Goal: Task Accomplishment & Management: Manage account settings

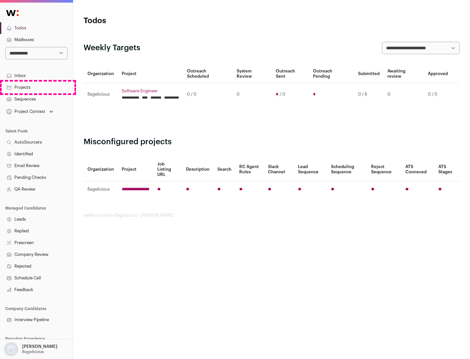
click at [36, 87] on link "Projects" at bounding box center [36, 88] width 73 height 12
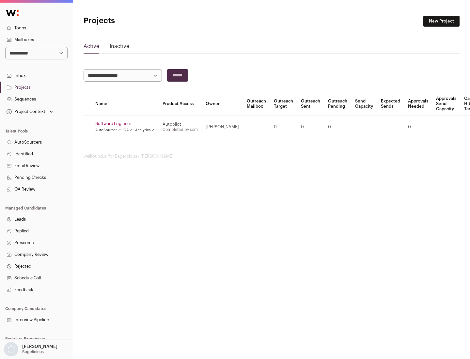
click at [127, 124] on link "Software Engineer" at bounding box center [124, 123] width 59 height 5
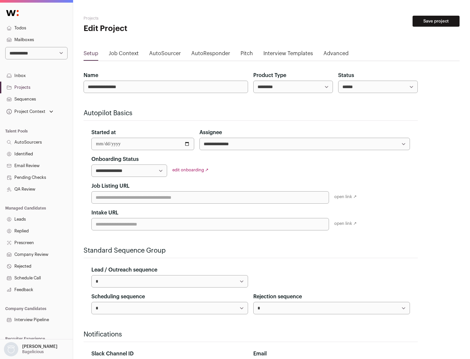
click at [436, 21] on button "Save project" at bounding box center [436, 21] width 47 height 11
